Goal: Communication & Community: Answer question/provide support

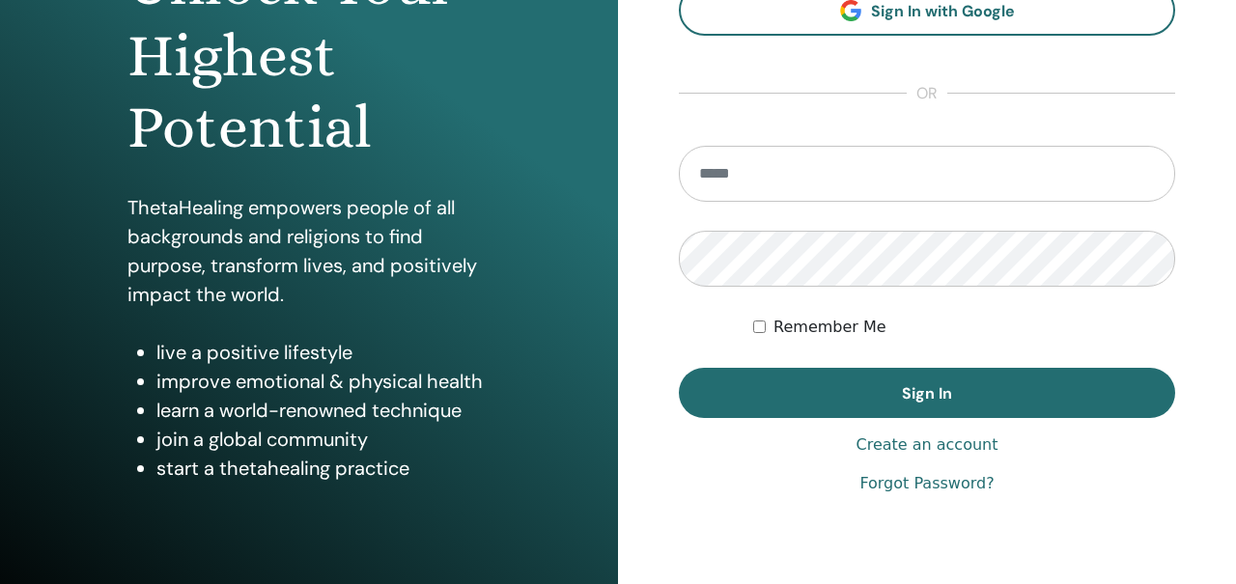
scroll to position [297, 0]
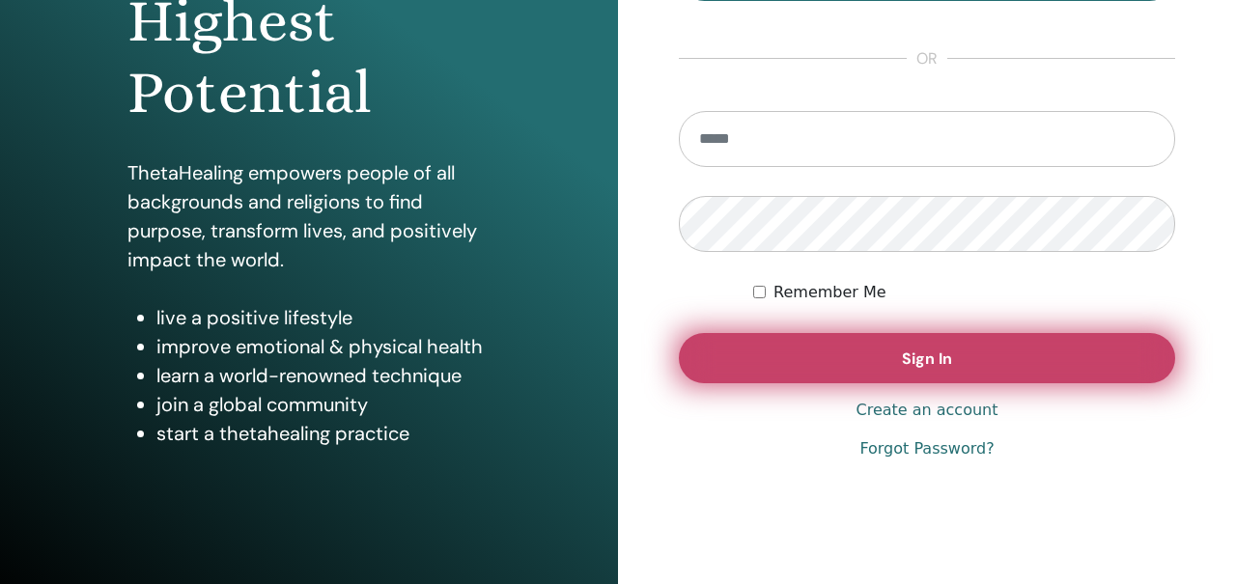
type input "**********"
click at [875, 365] on button "Sign In" at bounding box center [927, 358] width 497 height 50
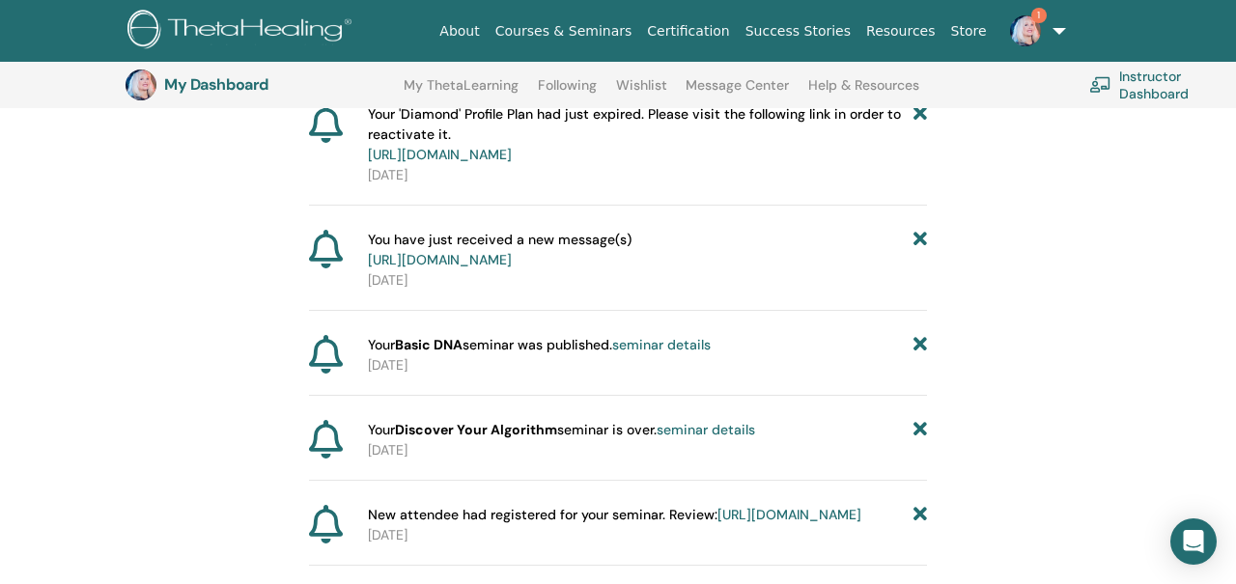
scroll to position [271, 0]
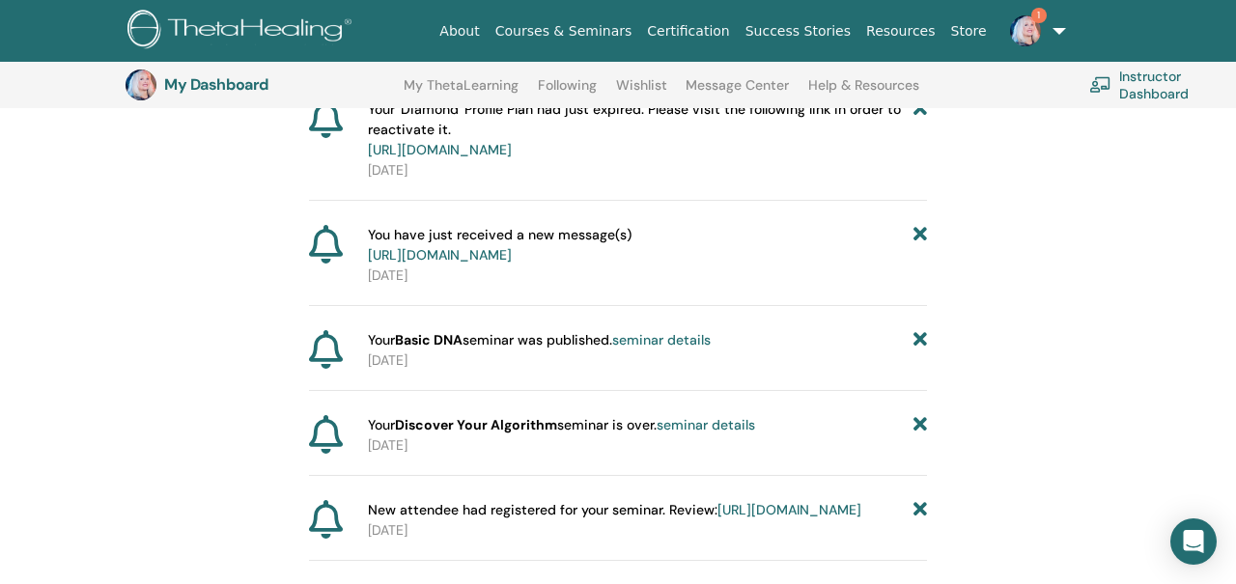
click at [512, 251] on link "[URL][DOMAIN_NAME]" at bounding box center [440, 254] width 144 height 17
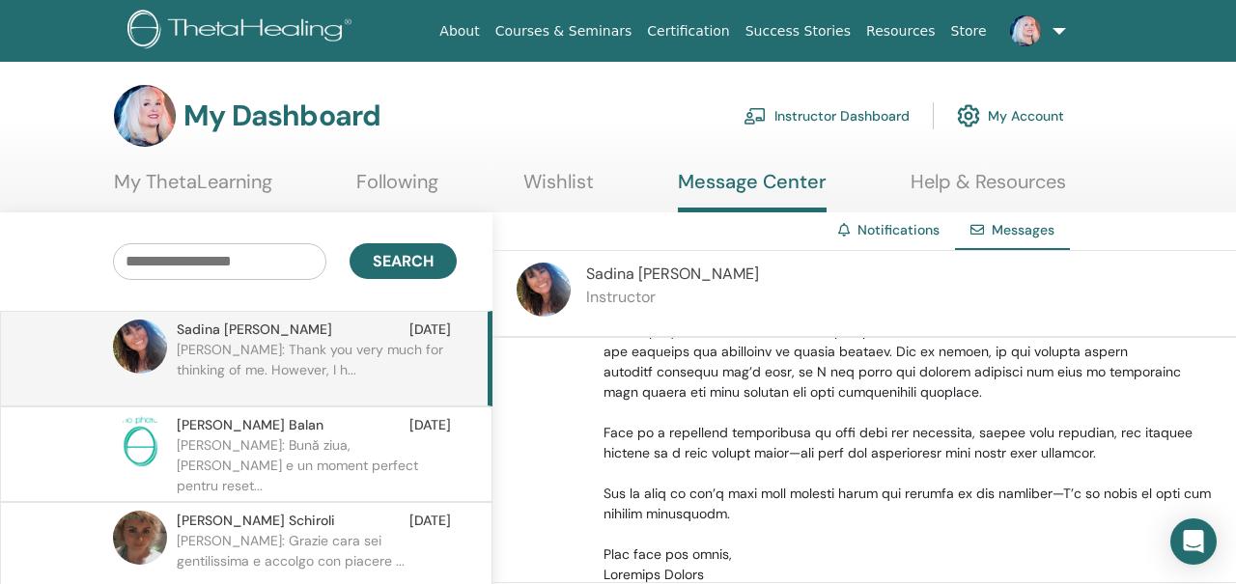
scroll to position [877, 0]
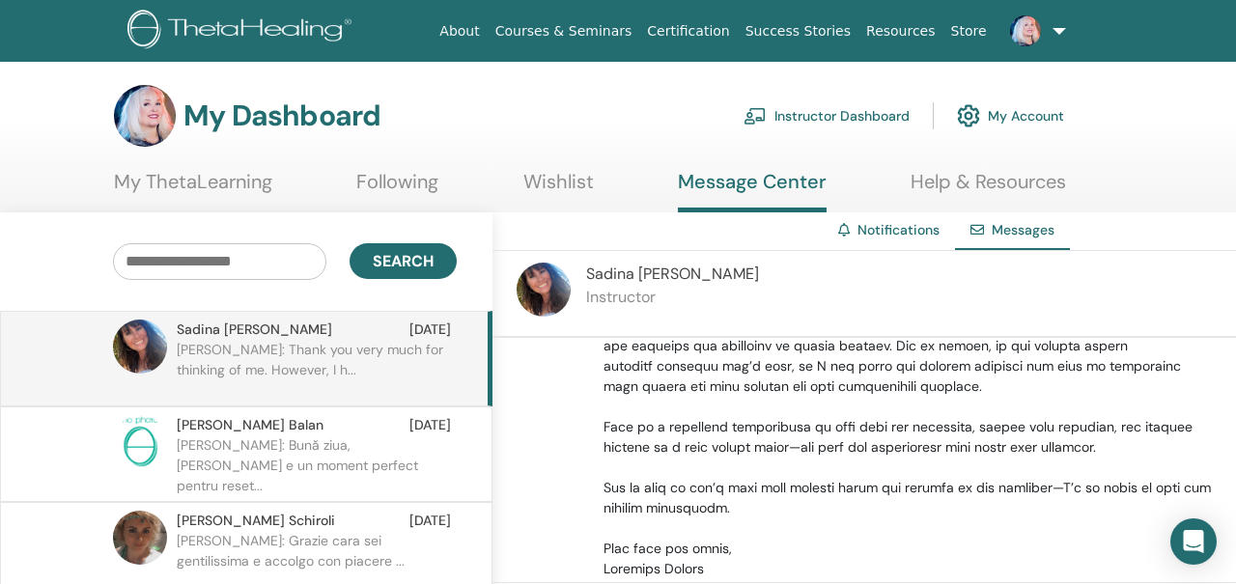
click at [343, 447] on p "[PERSON_NAME]: Bună ziua, [PERSON_NAME] e un moment perfect pentru reset..." at bounding box center [317, 465] width 280 height 58
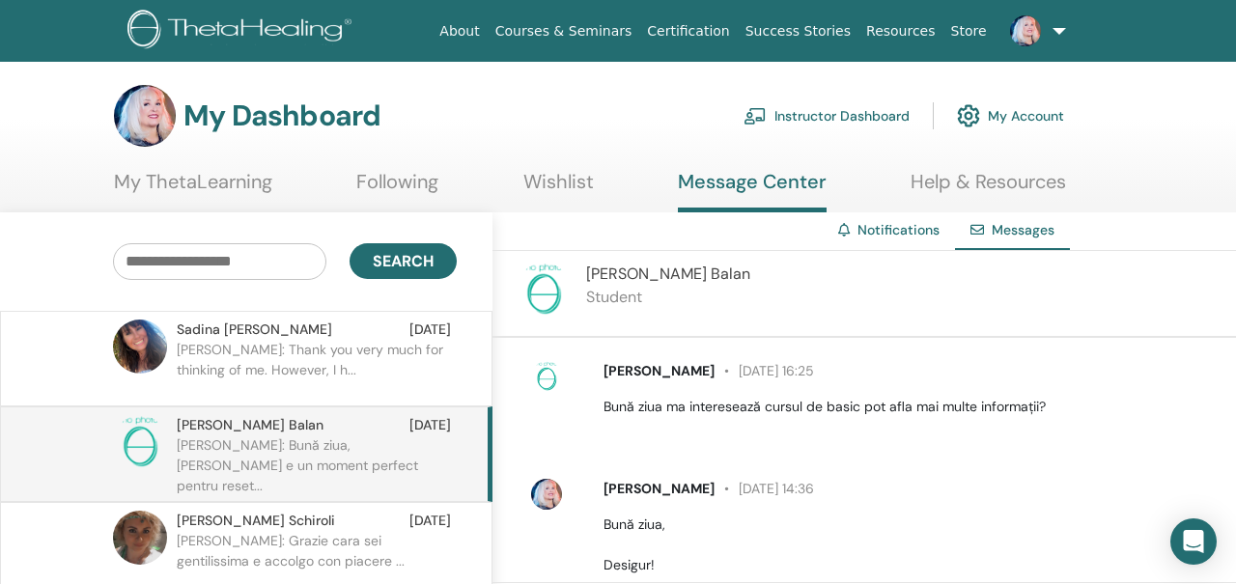
click at [1049, 36] on link at bounding box center [1034, 31] width 79 height 62
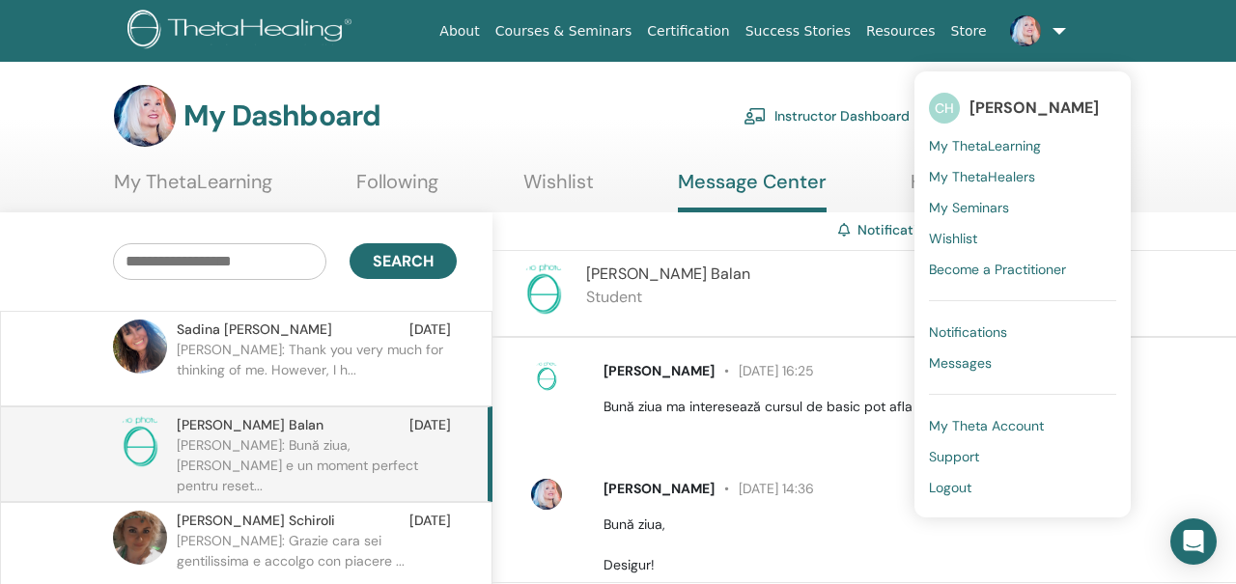
click at [936, 486] on span "Logout" at bounding box center [950, 487] width 43 height 17
